Goal: Task Accomplishment & Management: Manage account settings

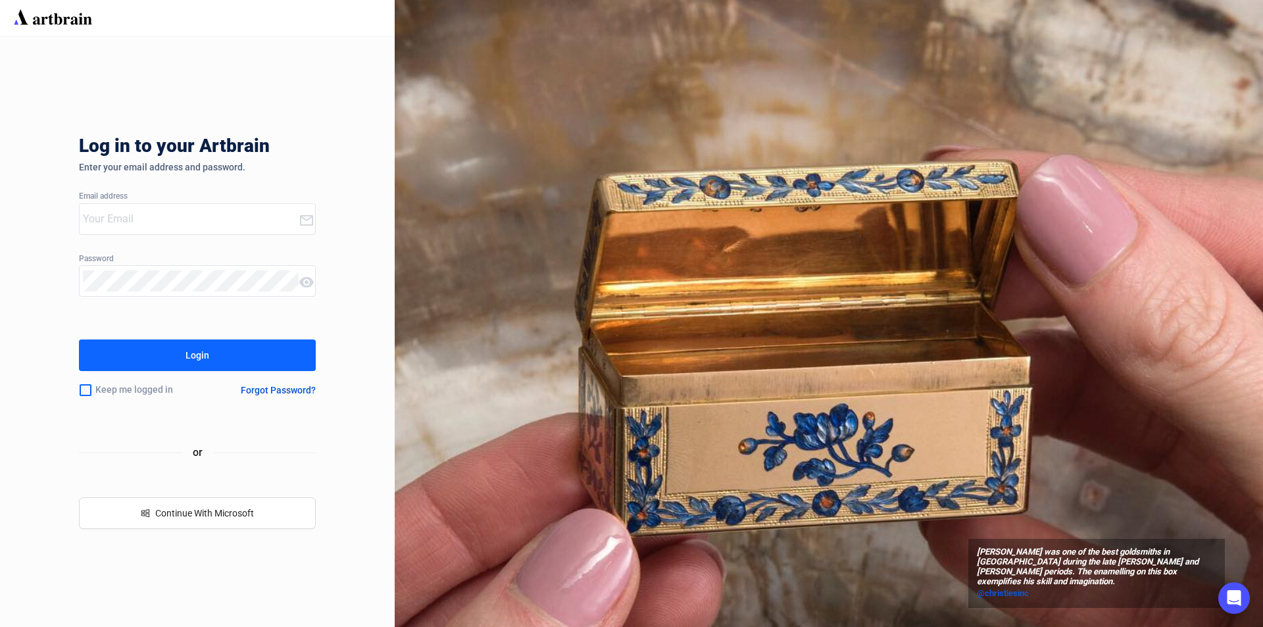
type input "[PERSON_NAME][EMAIL_ADDRESS][DOMAIN_NAME]"
drag, startPoint x: 203, startPoint y: 350, endPoint x: 152, endPoint y: 345, distance: 51.6
click at [201, 350] on div "Login" at bounding box center [198, 355] width 24 height 21
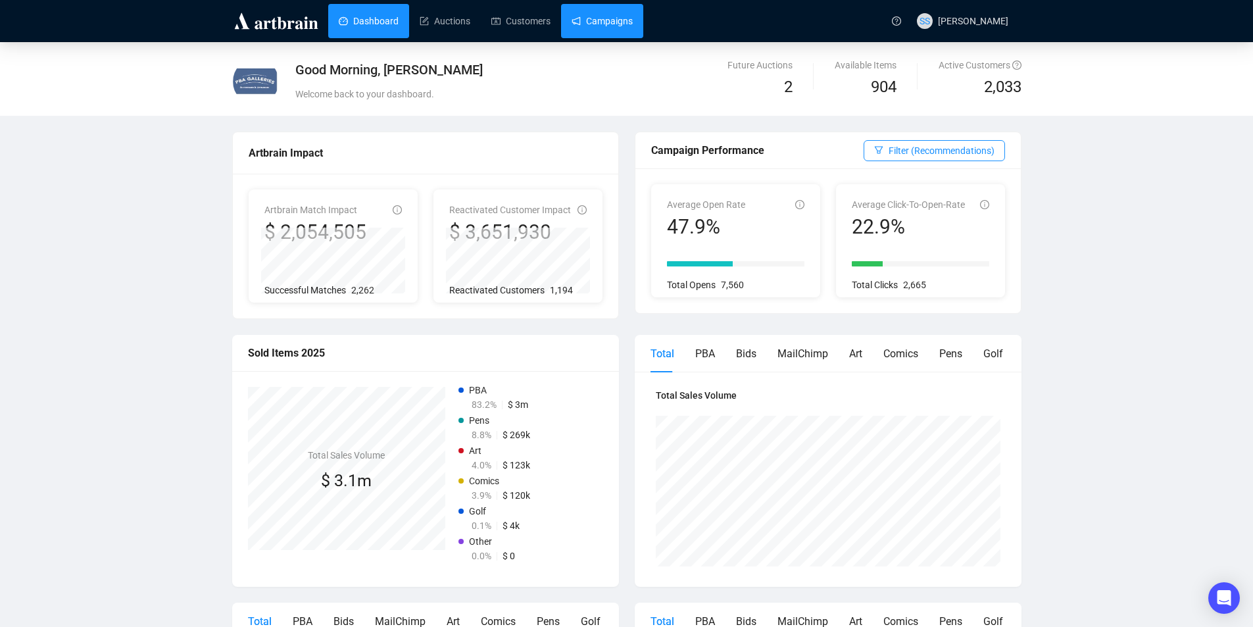
click at [594, 19] on link "Campaigns" at bounding box center [602, 21] width 61 height 34
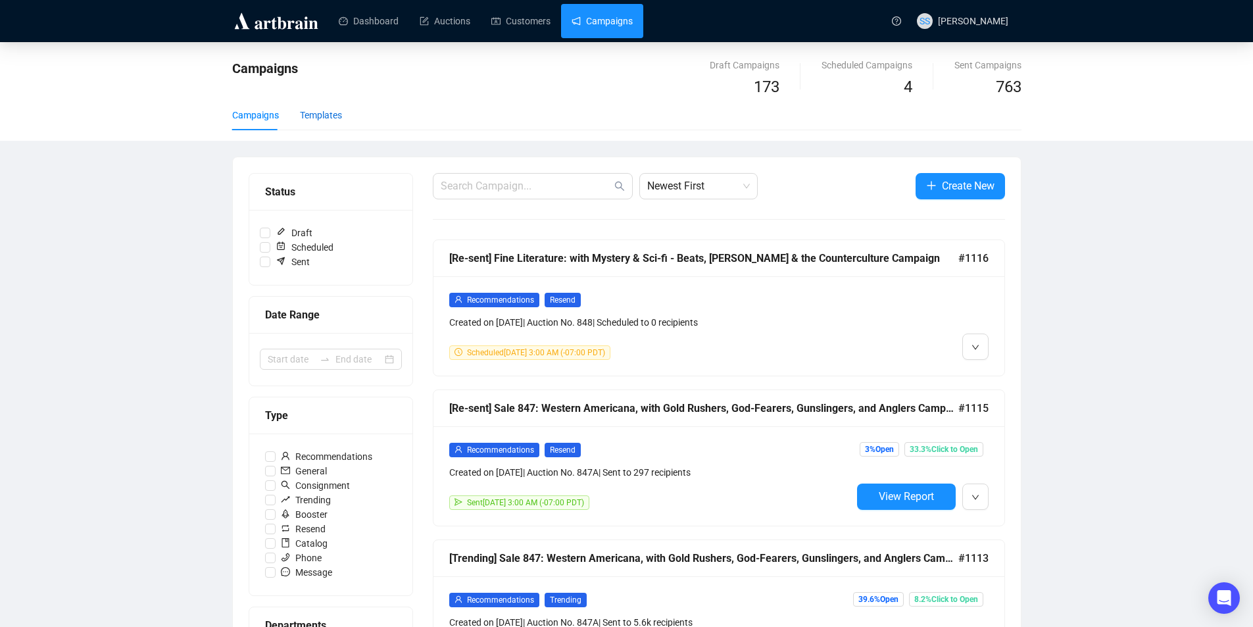
drag, startPoint x: 313, startPoint y: 111, endPoint x: 187, endPoint y: 132, distance: 128.1
click at [312, 111] on div "Templates" at bounding box center [321, 115] width 42 height 14
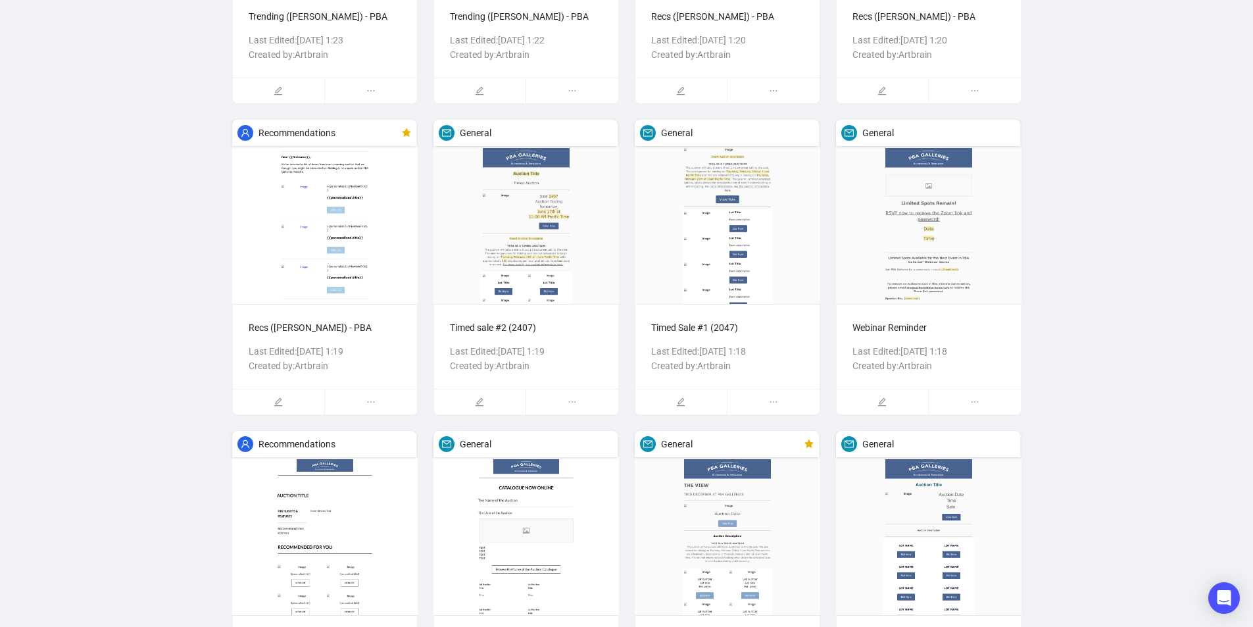
scroll to position [918, 0]
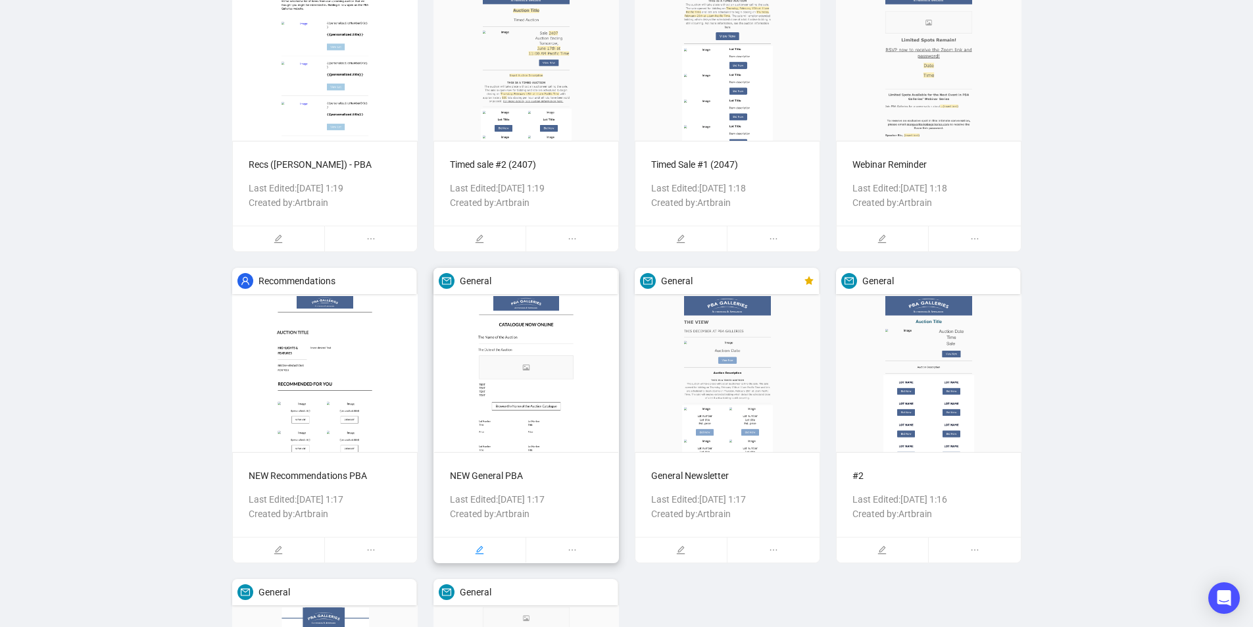
drag, startPoint x: 477, startPoint y: 549, endPoint x: 387, endPoint y: 482, distance: 111.4
click at [476, 545] on icon "edit" at bounding box center [479, 549] width 9 height 9
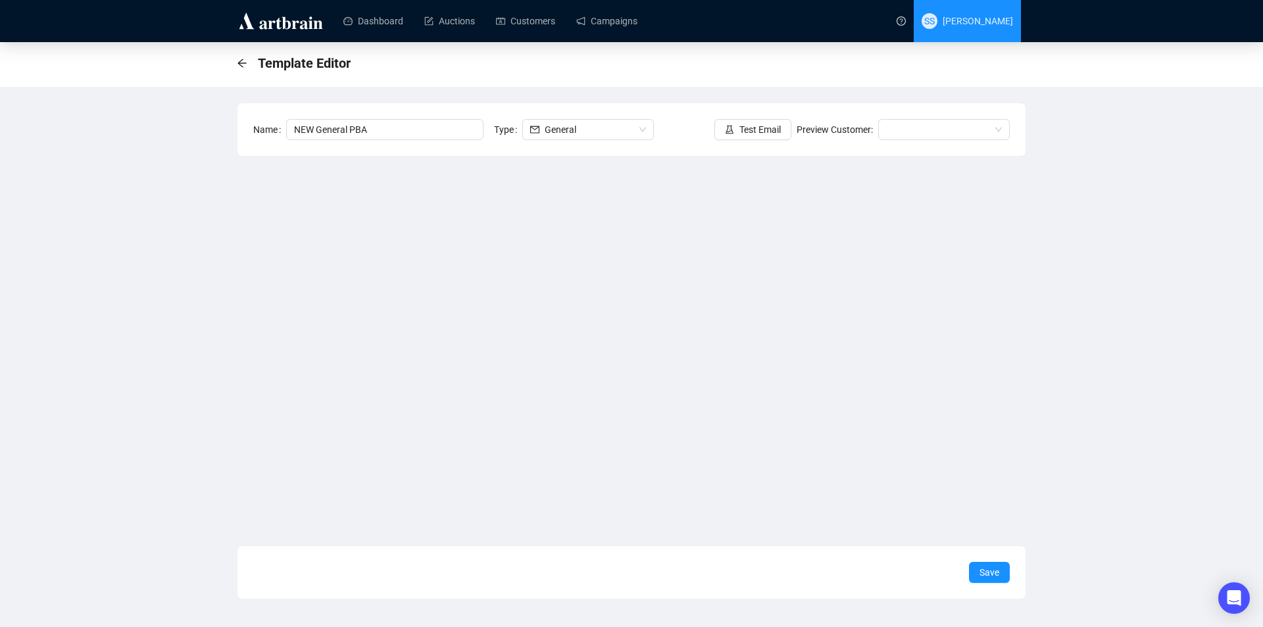
click at [1000, 17] on span "[PERSON_NAME]" at bounding box center [978, 21] width 70 height 11
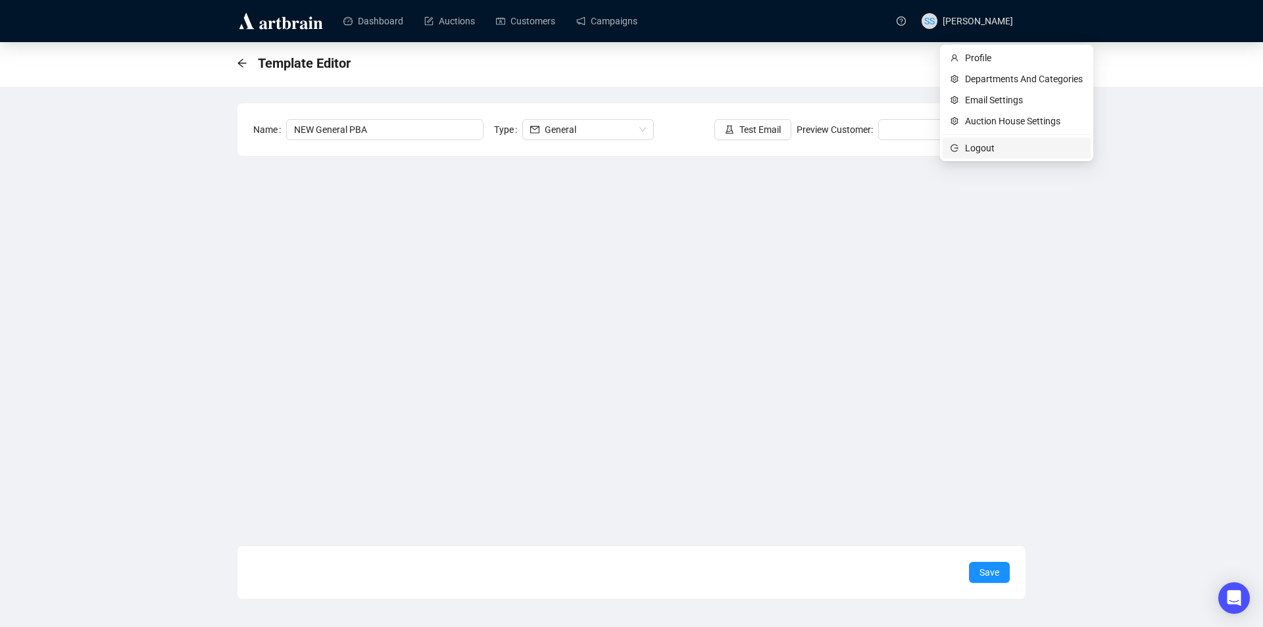
click at [978, 147] on span "Logout" at bounding box center [1024, 148] width 118 height 14
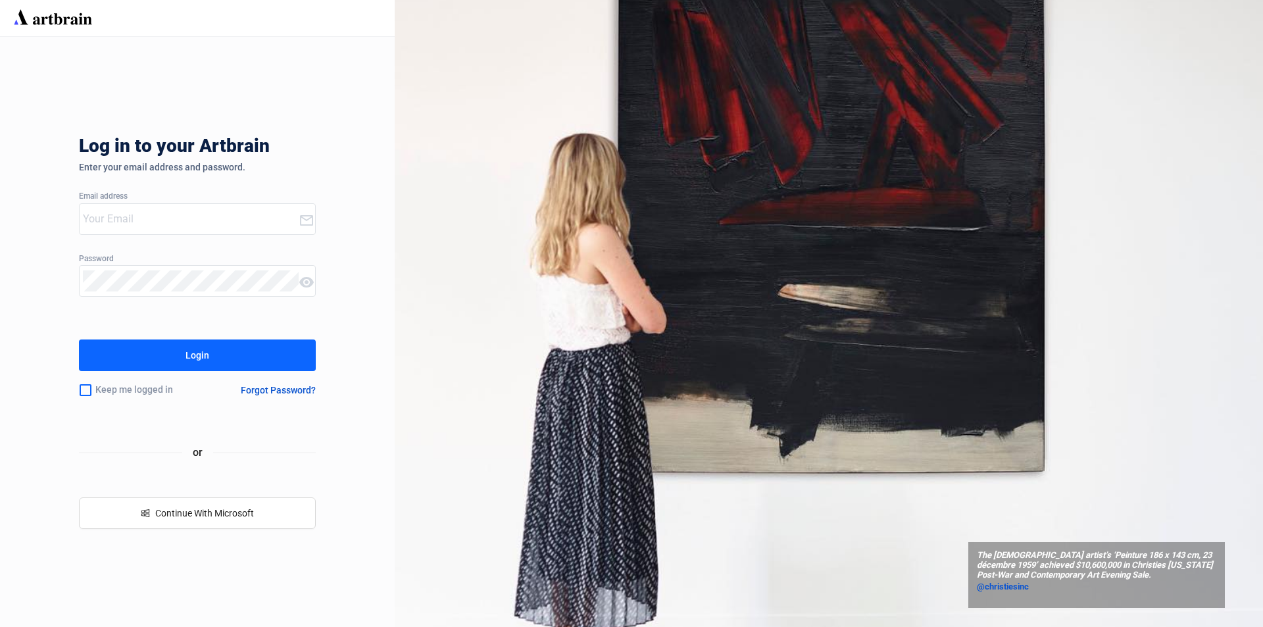
type input "[PERSON_NAME][EMAIL_ADDRESS][DOMAIN_NAME]"
